Goal: Transaction & Acquisition: Purchase product/service

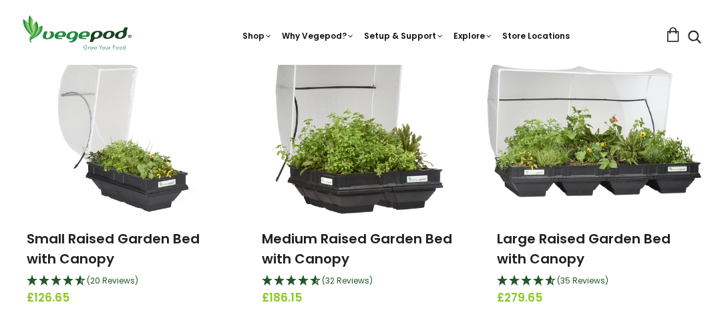
scroll to position [196, 0]
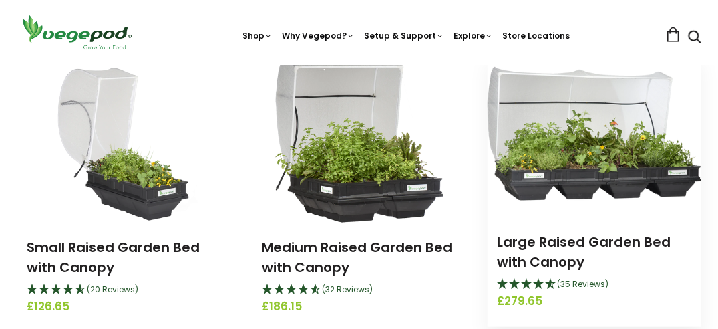
click at [558, 160] on img at bounding box center [595, 134] width 214 height 134
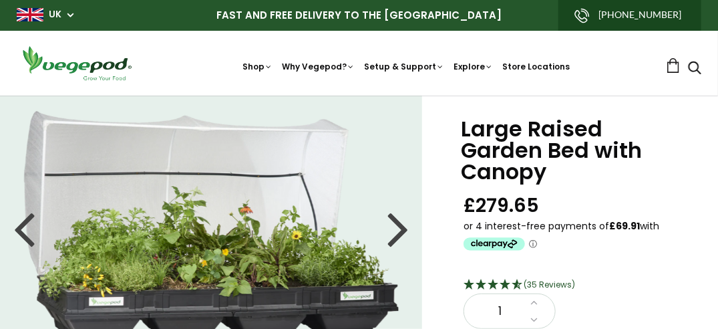
click at [400, 234] on div at bounding box center [397, 228] width 21 height 60
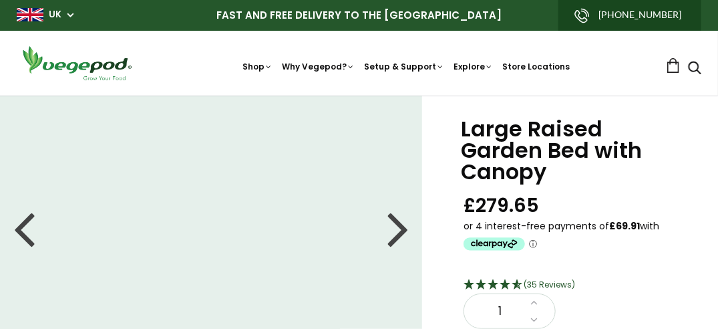
click at [400, 234] on div at bounding box center [397, 228] width 21 height 60
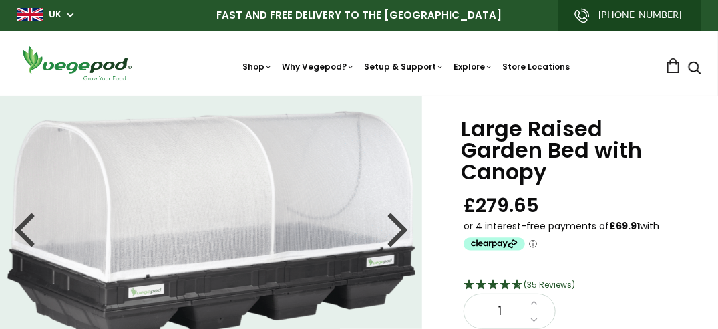
click at [400, 234] on div at bounding box center [397, 228] width 21 height 60
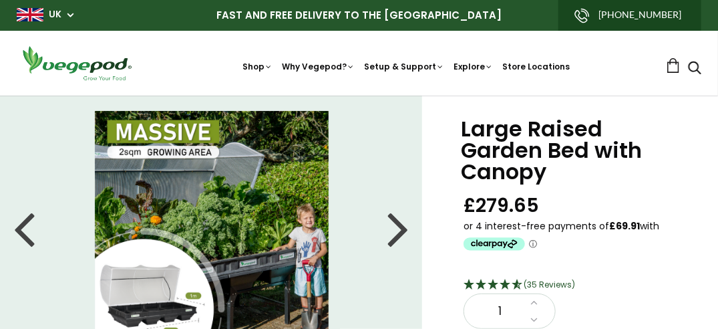
click at [400, 234] on div at bounding box center [397, 228] width 21 height 60
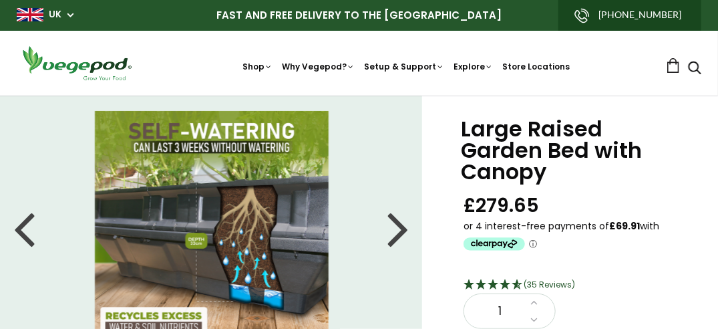
click at [400, 234] on div at bounding box center [397, 228] width 21 height 60
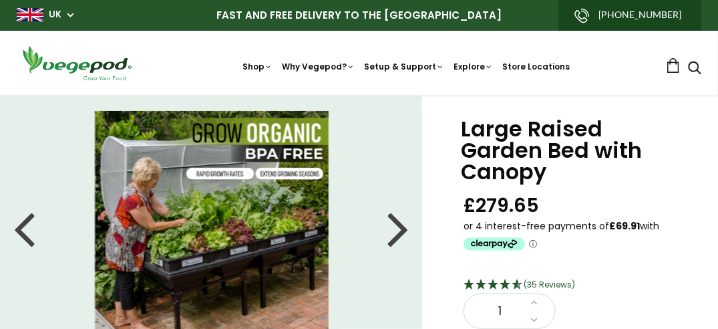
click at [400, 234] on div at bounding box center [397, 228] width 21 height 60
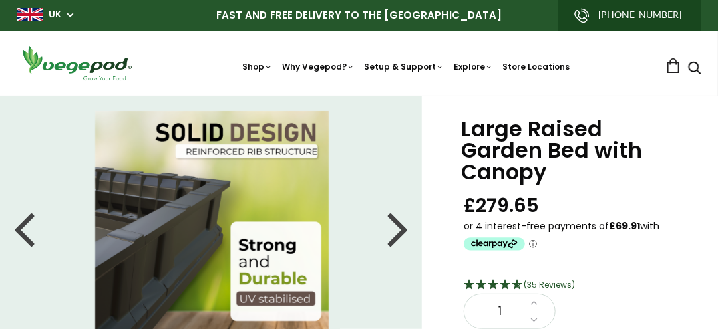
click at [400, 234] on div at bounding box center [397, 228] width 21 height 60
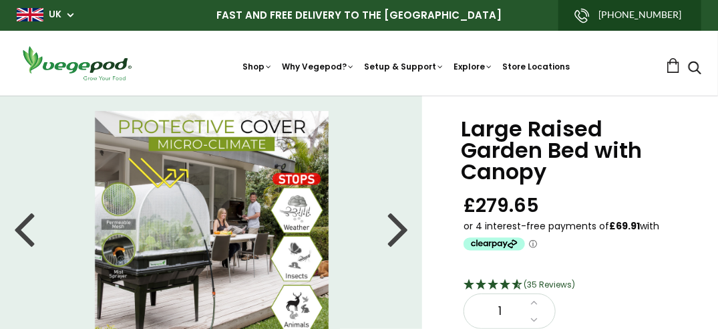
click at [400, 234] on div at bounding box center [397, 228] width 21 height 60
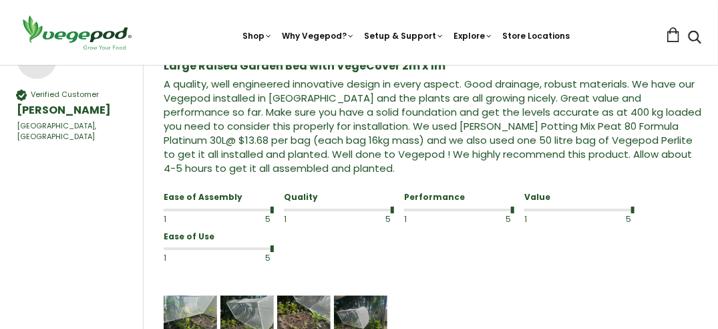
scroll to position [1478, 0]
